Goal: Task Accomplishment & Management: Complete application form

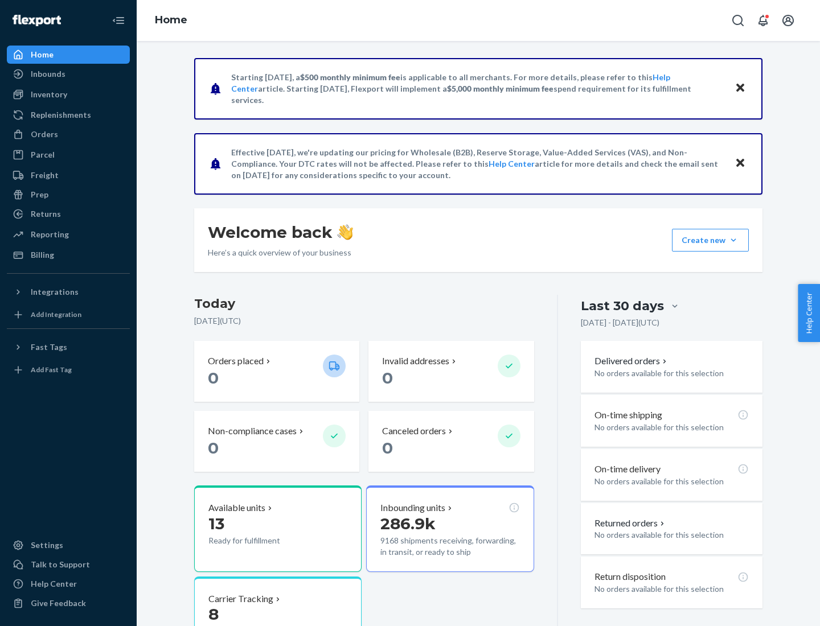
click at [43, 134] on div "Orders" at bounding box center [44, 134] width 27 height 11
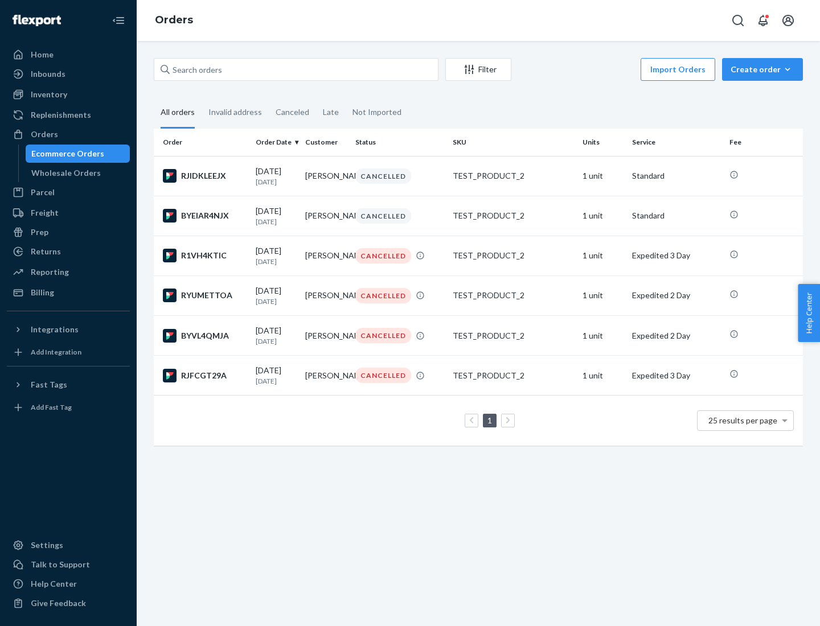
click at [63, 173] on div "Wholesale Orders" at bounding box center [65, 172] width 69 height 11
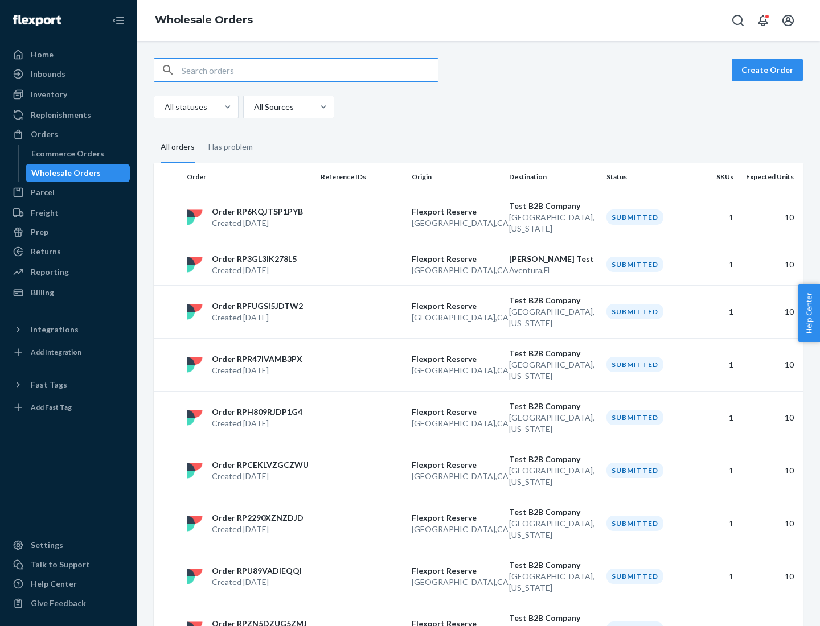
click at [769, 70] on button "Create Order" at bounding box center [767, 70] width 71 height 23
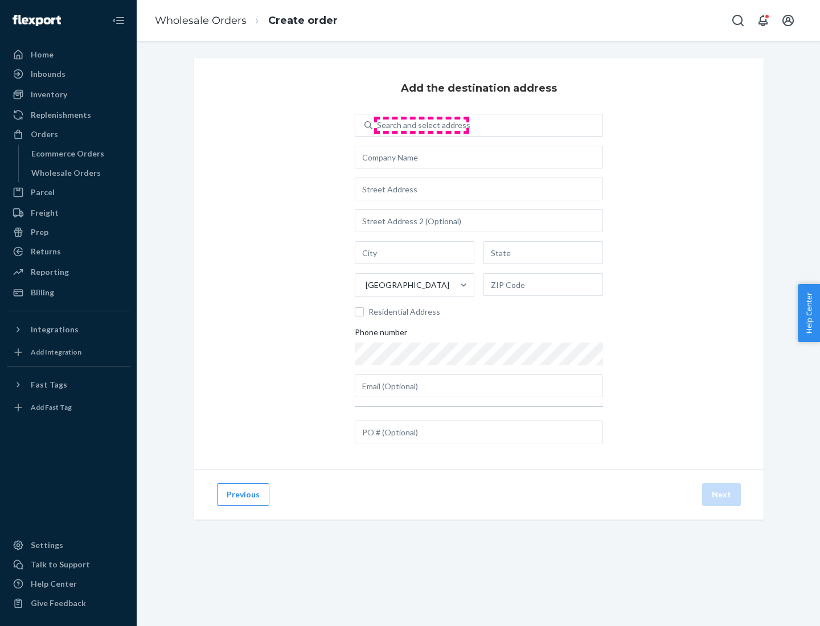
click at [421, 125] on div "Search and select address" at bounding box center [423, 125] width 93 height 11
click at [378, 125] on input "Search and select address" at bounding box center [377, 125] width 1 height 11
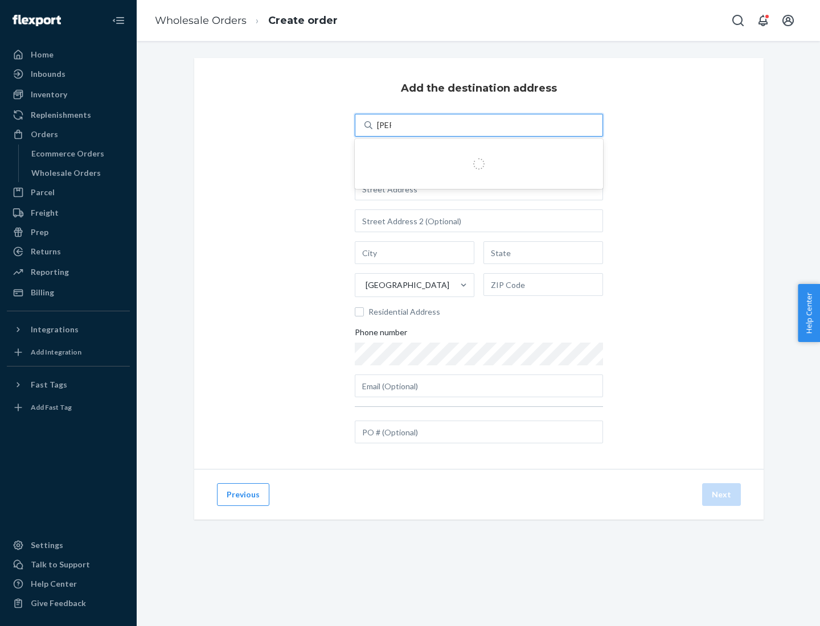
type input "[PERSON_NAME] Test"
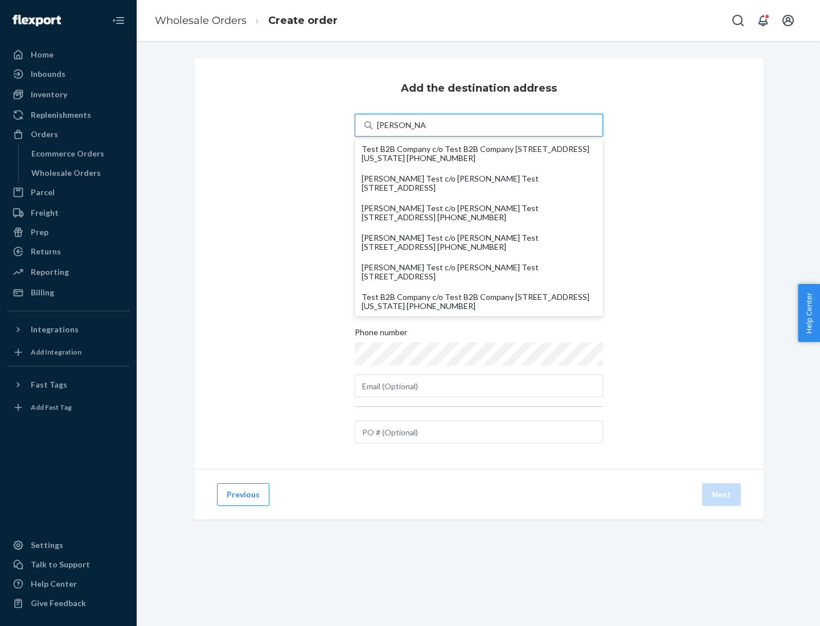
click at [479, 302] on div "Test B2B Company c/o Test B2B Company [STREET_ADDRESS][US_STATE] [PHONE_NUMBER]" at bounding box center [478, 302] width 235 height 18
click at [426, 131] on input "[PERSON_NAME] Test" at bounding box center [402, 125] width 50 height 11
type input "Test B2B Company"
type input "[GEOGRAPHIC_DATA]"
type input "[US_STATE]"
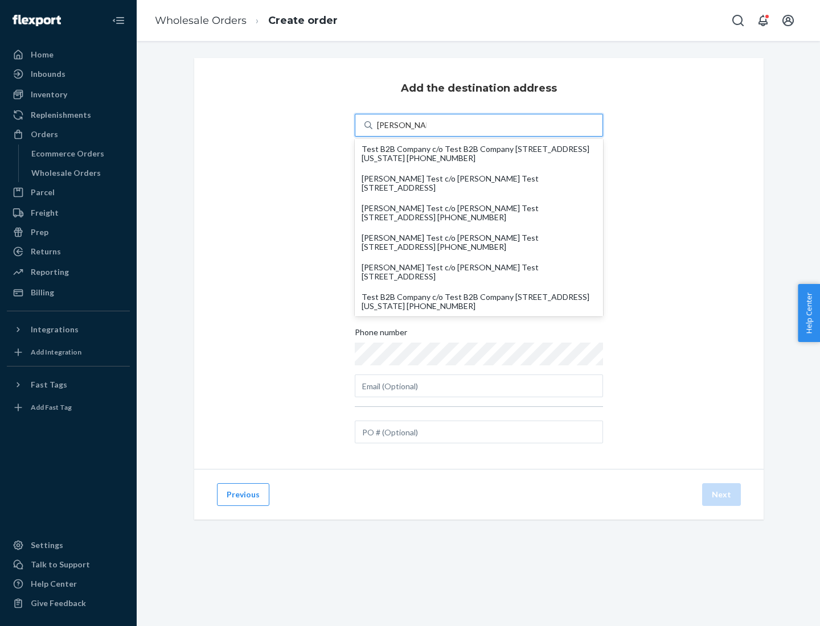
type input "29405"
type input "[STREET_ADDRESS]"
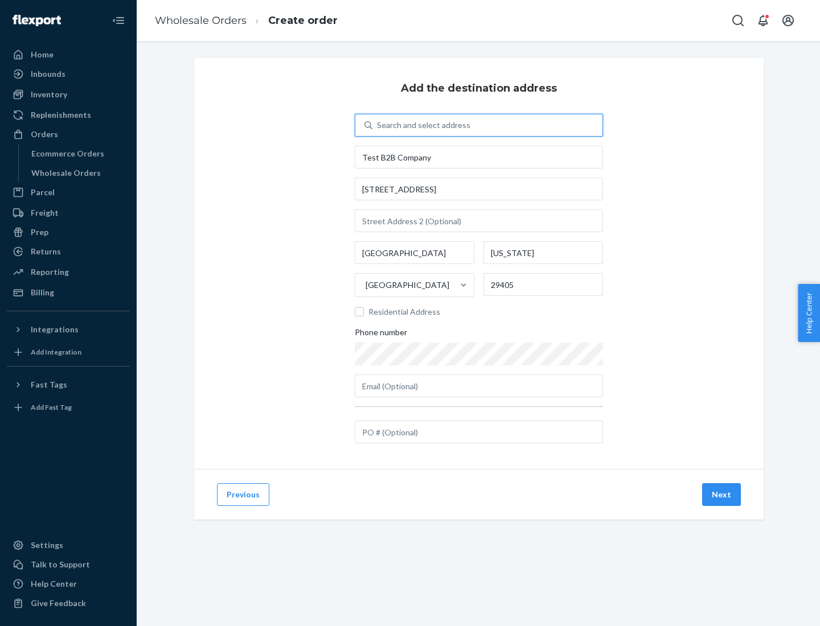
click at [722, 495] on button "Next" at bounding box center [721, 494] width 39 height 23
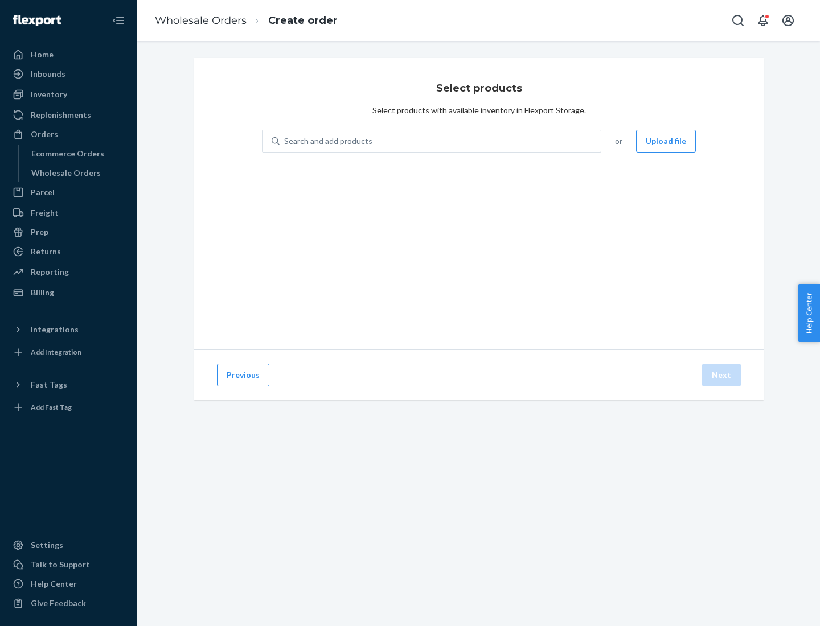
click at [441, 141] on div "Search and add products" at bounding box center [440, 141] width 321 height 20
click at [285, 141] on input "Search and add products" at bounding box center [284, 140] width 1 height 11
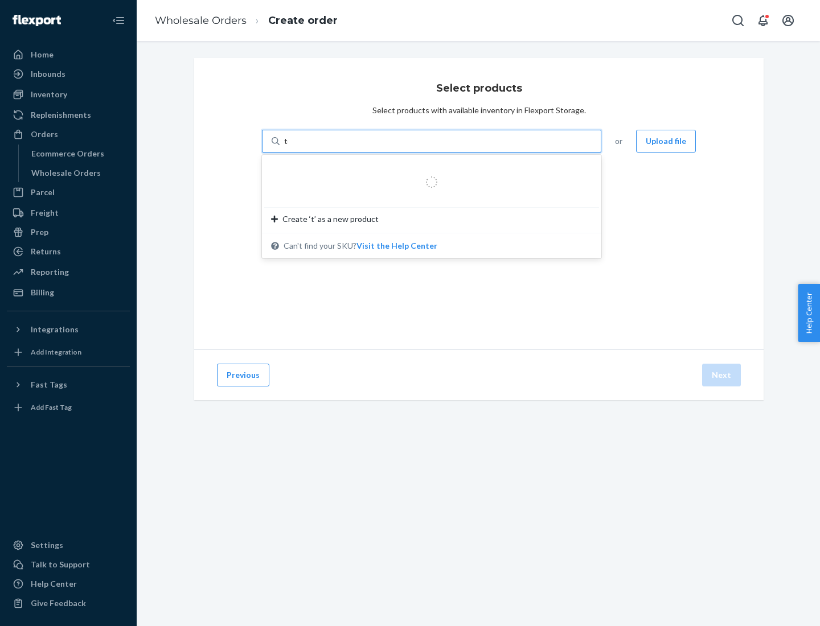
type input "test"
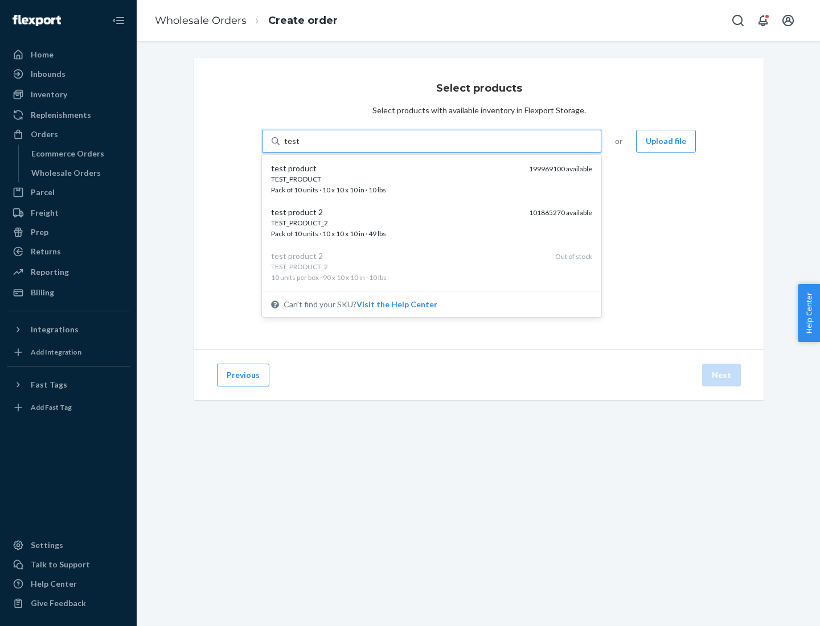
click at [396, 179] on div "TEST_PRODUCT" at bounding box center [395, 179] width 249 height 10
click at [299, 147] on input "test" at bounding box center [291, 140] width 15 height 11
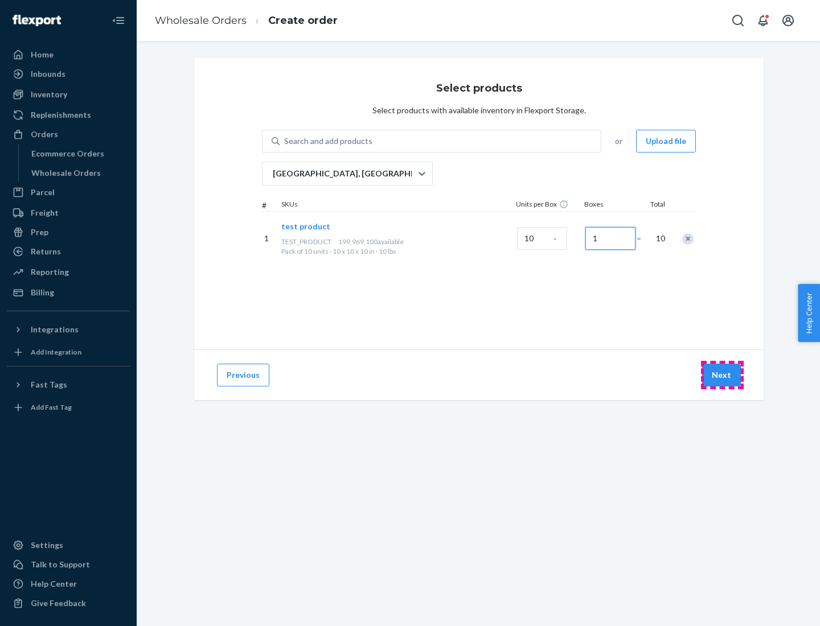
type input "1"
click at [722, 375] on button "Next" at bounding box center [721, 375] width 39 height 23
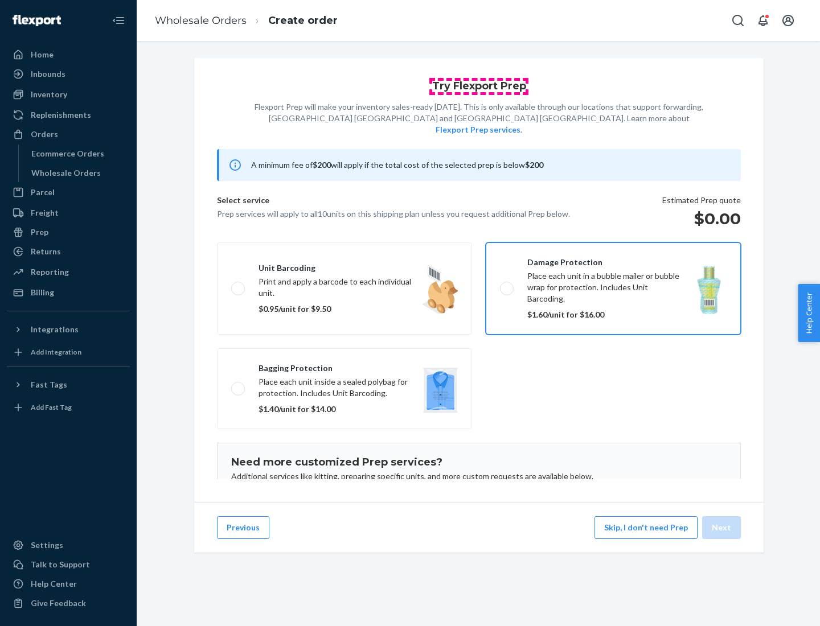
click at [500, 285] on input "Damage protection Place each unit in a bubble mailer or bubble wrap for protect…" at bounding box center [503, 288] width 7 height 7
checkbox input "true"
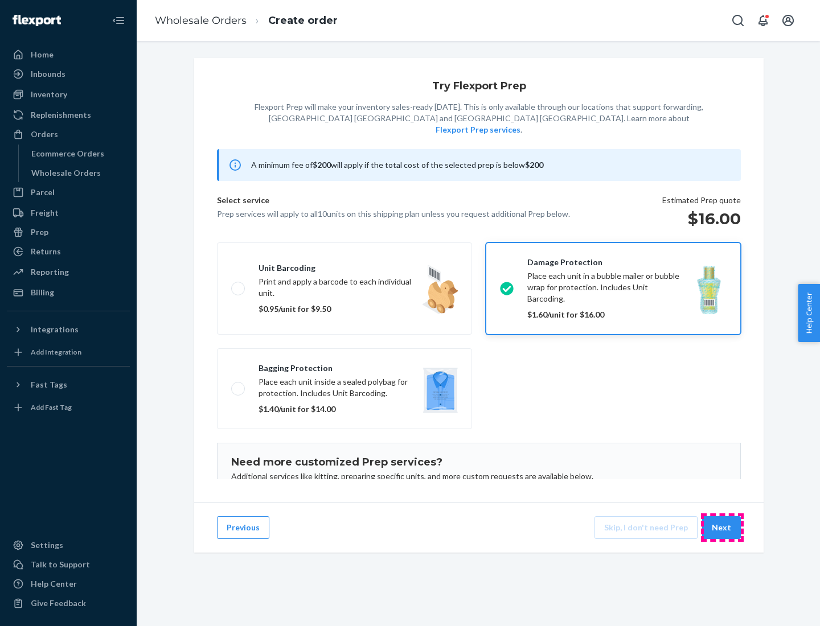
click at [722, 528] on button "Next" at bounding box center [721, 527] width 39 height 23
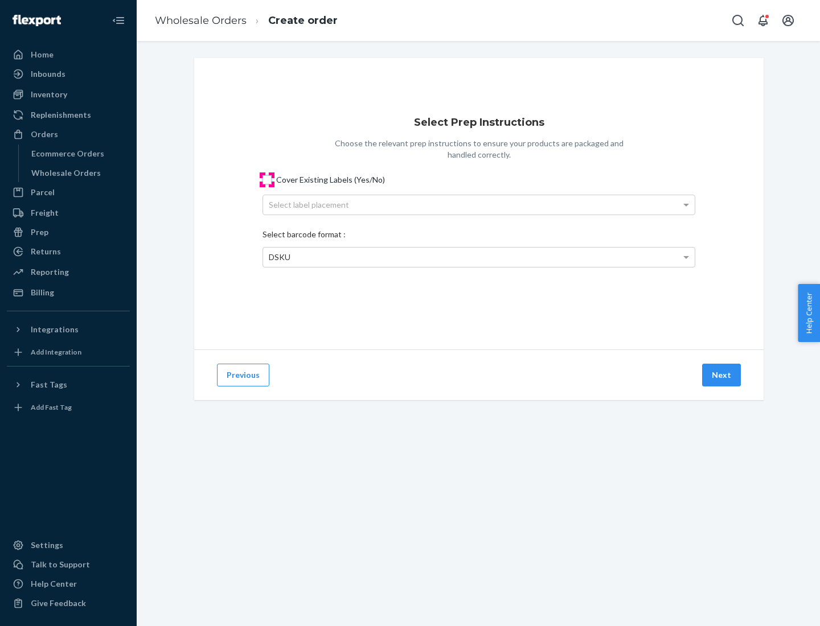
click at [267, 179] on input "Cover Existing Labels (Yes/No)" at bounding box center [266, 179] width 9 height 9
checkbox input "true"
click at [479, 204] on div "Select label placement" at bounding box center [479, 204] width 432 height 19
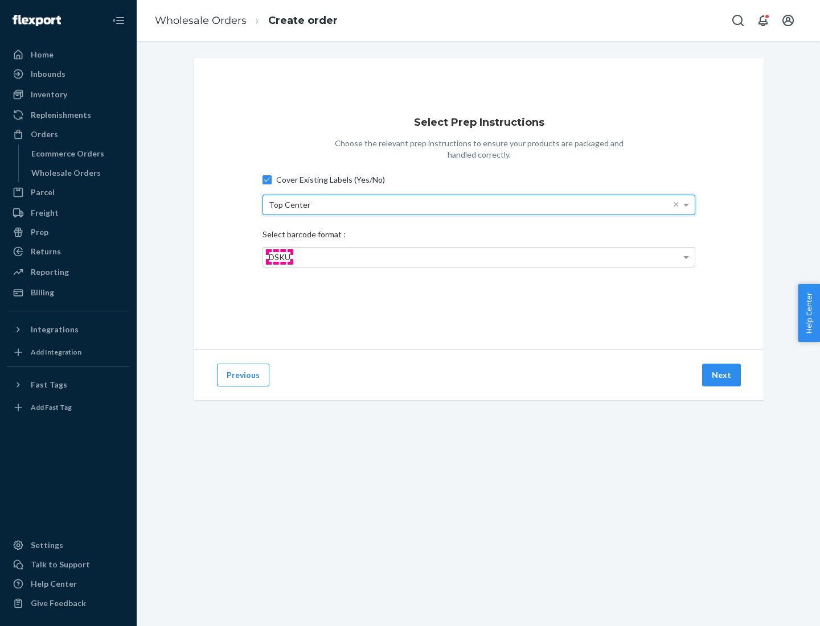
click at [279, 257] on span "DSKU" at bounding box center [280, 257] width 22 height 10
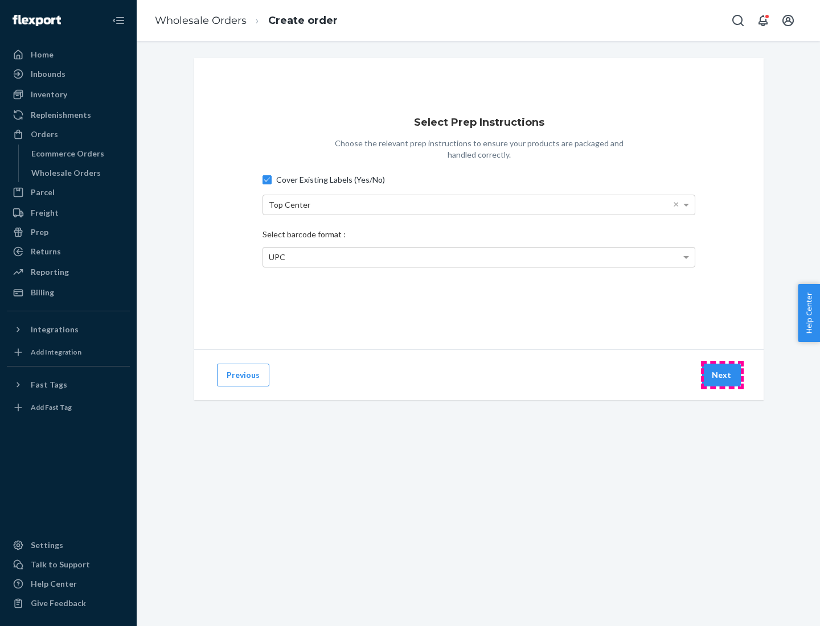
click at [722, 375] on button "Next" at bounding box center [721, 375] width 39 height 23
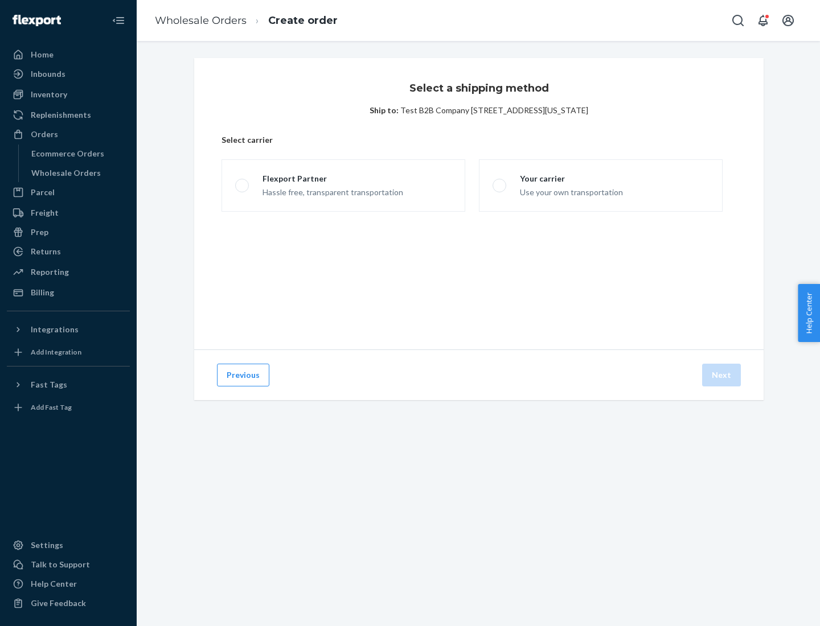
click at [241, 186] on span at bounding box center [242, 186] width 14 height 14
click at [241, 186] on input "Flexport Partner Hassle free, transparent transportation" at bounding box center [238, 185] width 7 height 7
radio input "true"
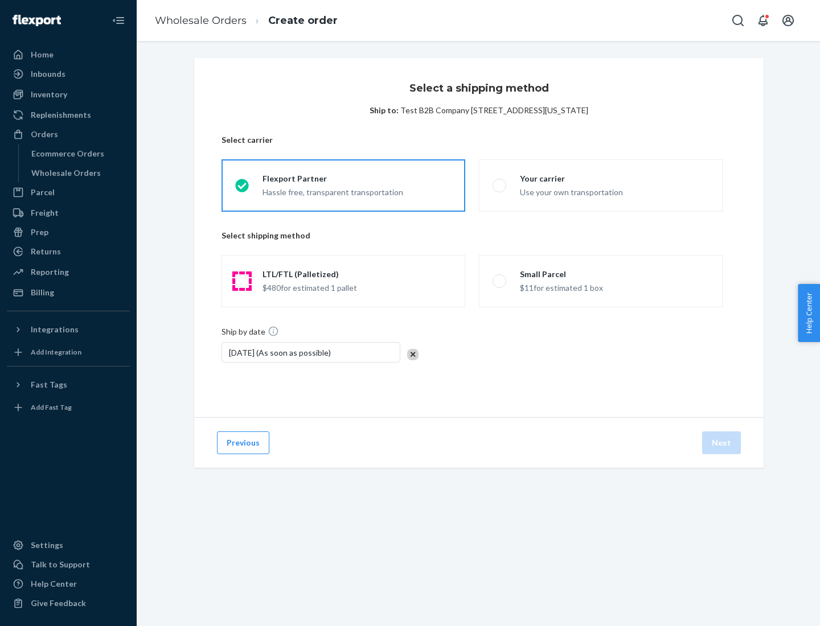
click at [241, 281] on span at bounding box center [242, 281] width 14 height 14
click at [241, 281] on input "LTL/FTL (Palletized) $480 for estimated 1 pallet" at bounding box center [238, 281] width 7 height 7
radio input "true"
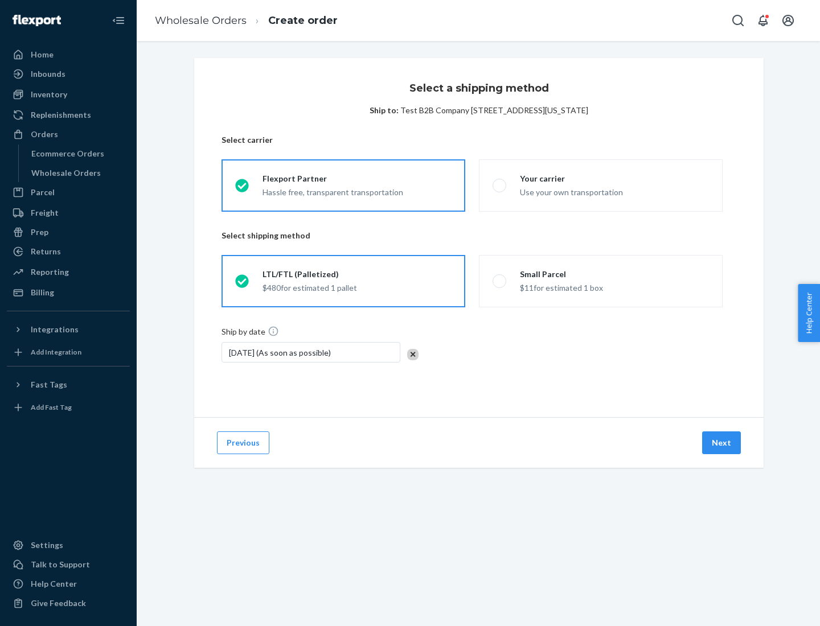
click at [722, 443] on button "Next" at bounding box center [721, 443] width 39 height 23
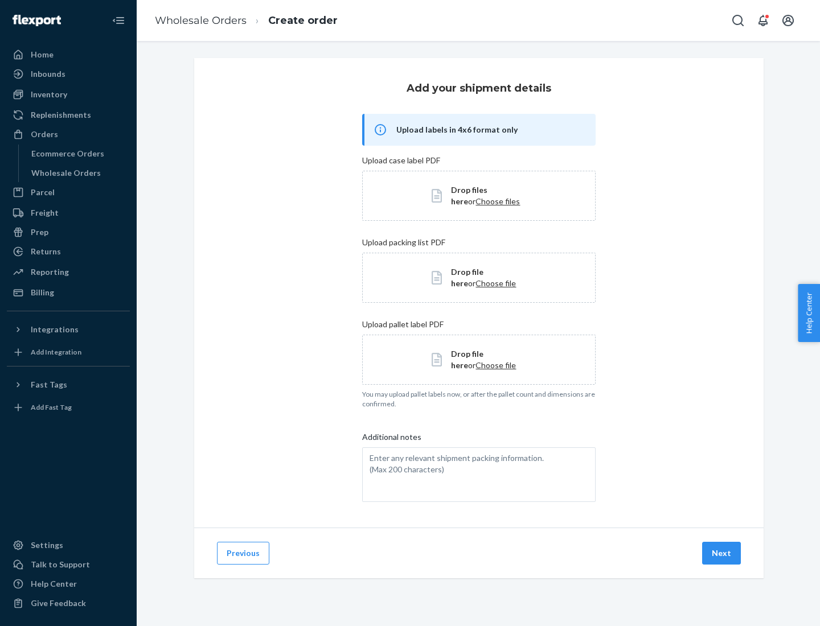
click at [722, 553] on button "Next" at bounding box center [721, 553] width 39 height 23
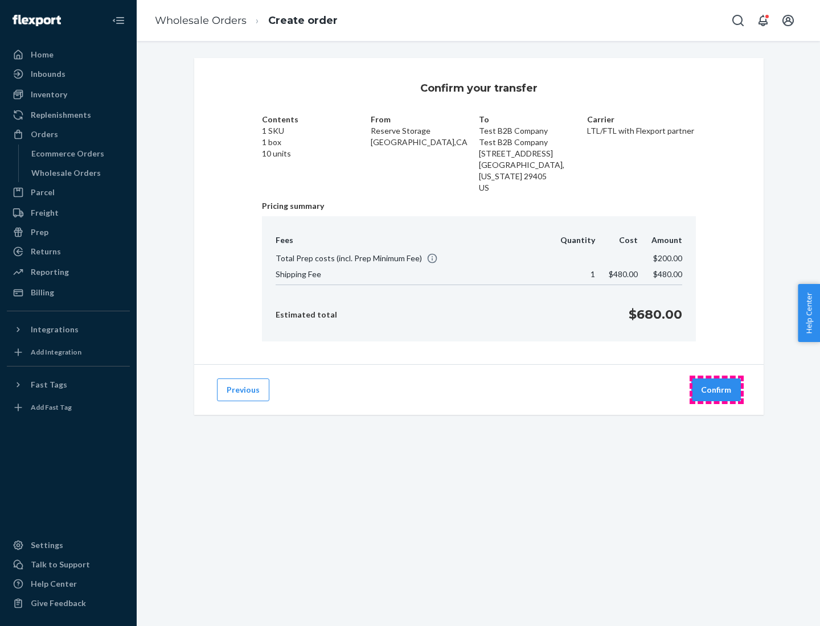
click at [716, 390] on button "Confirm" at bounding box center [716, 390] width 50 height 23
